Goal: Entertainment & Leisure: Consume media (video, audio)

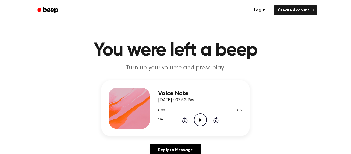
click at [195, 125] on icon "Play Audio" at bounding box center [200, 119] width 13 height 13
click at [203, 120] on icon "Pause Audio" at bounding box center [200, 119] width 13 height 13
click at [204, 130] on div "Voice Note October 9, 2025 · 07:53 PM 0:00 0:12 Your browser does not support t…" at bounding box center [176, 108] width 148 height 56
click at [201, 117] on icon "Play Audio" at bounding box center [200, 119] width 13 height 13
click at [206, 137] on div "Voice Note October 9, 2025 · 07:57 PM 0:00 0:14 Your browser does not support t…" at bounding box center [175, 120] width 339 height 80
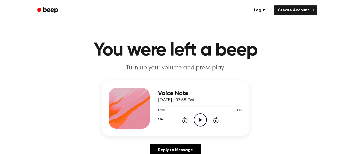
click at [182, 101] on span "October 9, 2025 · 07:58 PM" at bounding box center [176, 100] width 36 height 5
click at [200, 117] on icon "Play Audio" at bounding box center [200, 119] width 13 height 13
click at [192, 98] on span "October 9, 2025 · 07:59 PM" at bounding box center [176, 100] width 36 height 5
click at [201, 118] on icon "Play Audio" at bounding box center [200, 119] width 13 height 13
click at [199, 126] on icon "Play Audio" at bounding box center [200, 119] width 13 height 13
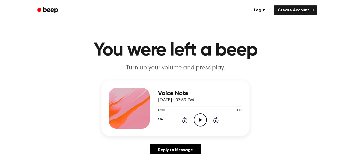
click at [200, 120] on icon at bounding box center [200, 119] width 3 height 3
click at [204, 122] on icon "Play Audio" at bounding box center [200, 119] width 13 height 13
click at [199, 119] on icon "Play Audio" at bounding box center [200, 119] width 13 height 13
click at [205, 119] on icon "Play Audio" at bounding box center [200, 119] width 13 height 13
click at [201, 126] on circle at bounding box center [200, 120] width 13 height 13
